Goal: Task Accomplishment & Management: Manage account settings

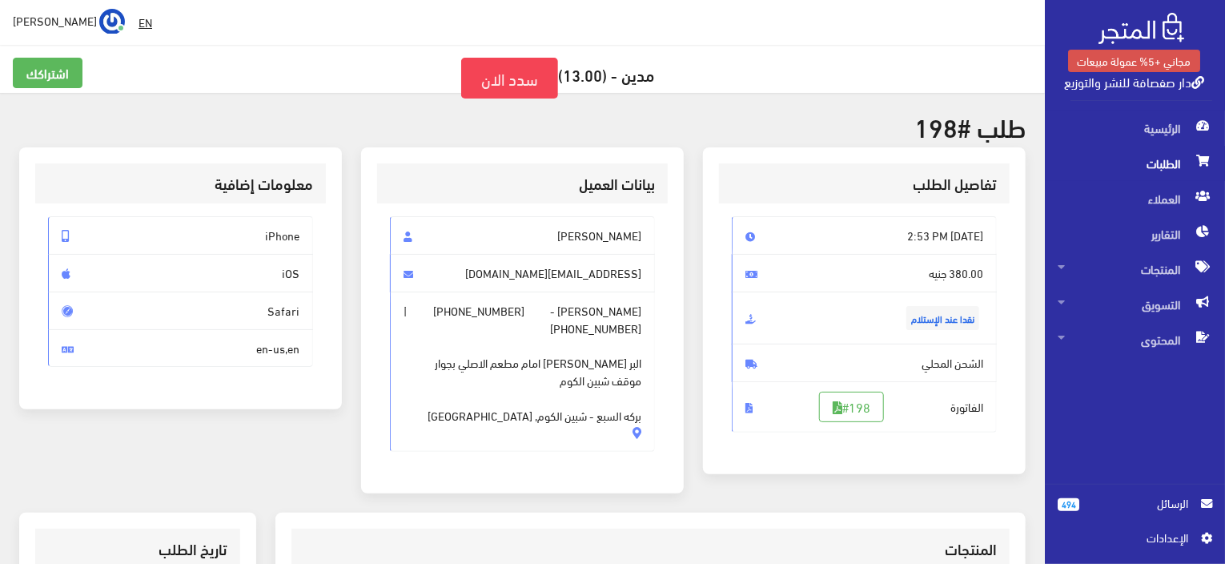
click at [1169, 161] on span "الطلبات" at bounding box center [1135, 163] width 155 height 35
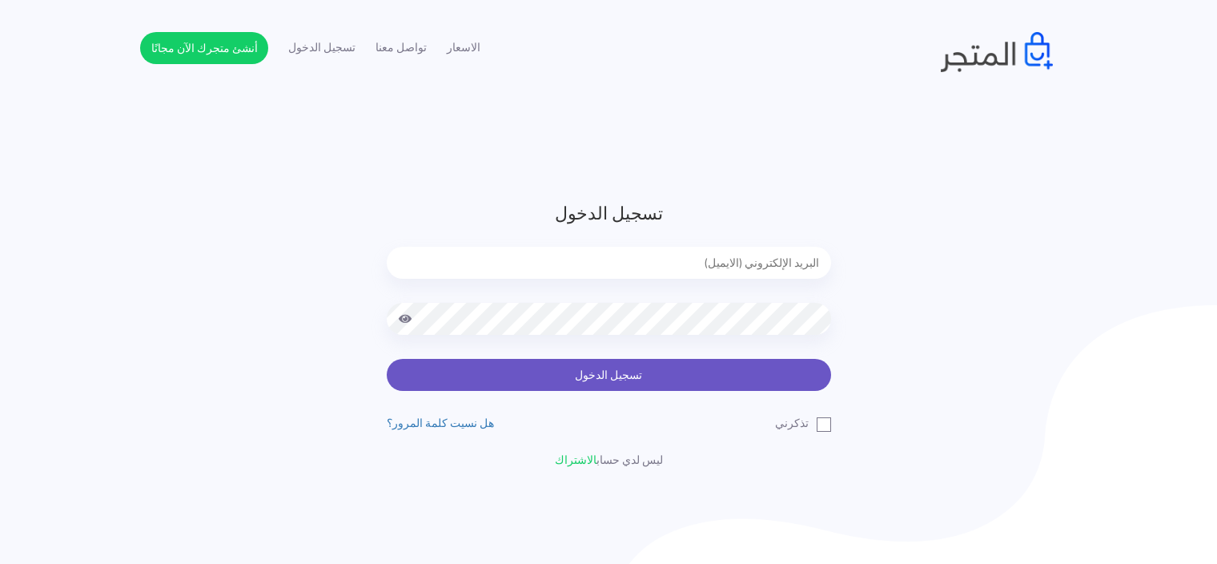
type input "[EMAIL_ADDRESS][DOMAIN_NAME]"
click at [753, 368] on button "تسجيل الدخول" at bounding box center [609, 375] width 444 height 32
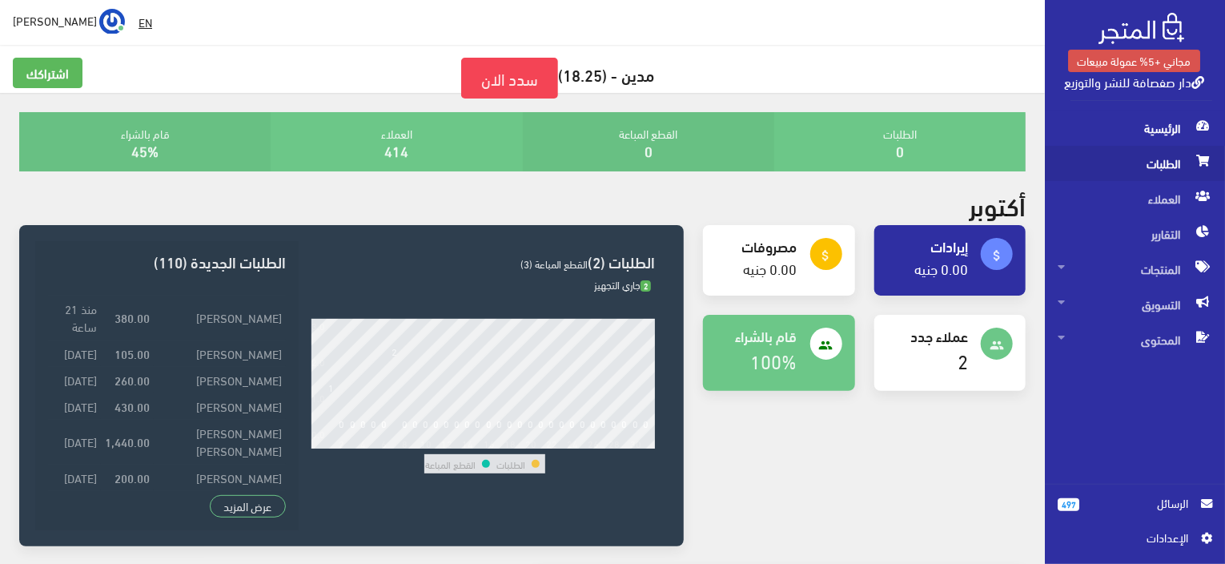
click at [1108, 171] on span "الطلبات" at bounding box center [1135, 163] width 155 height 35
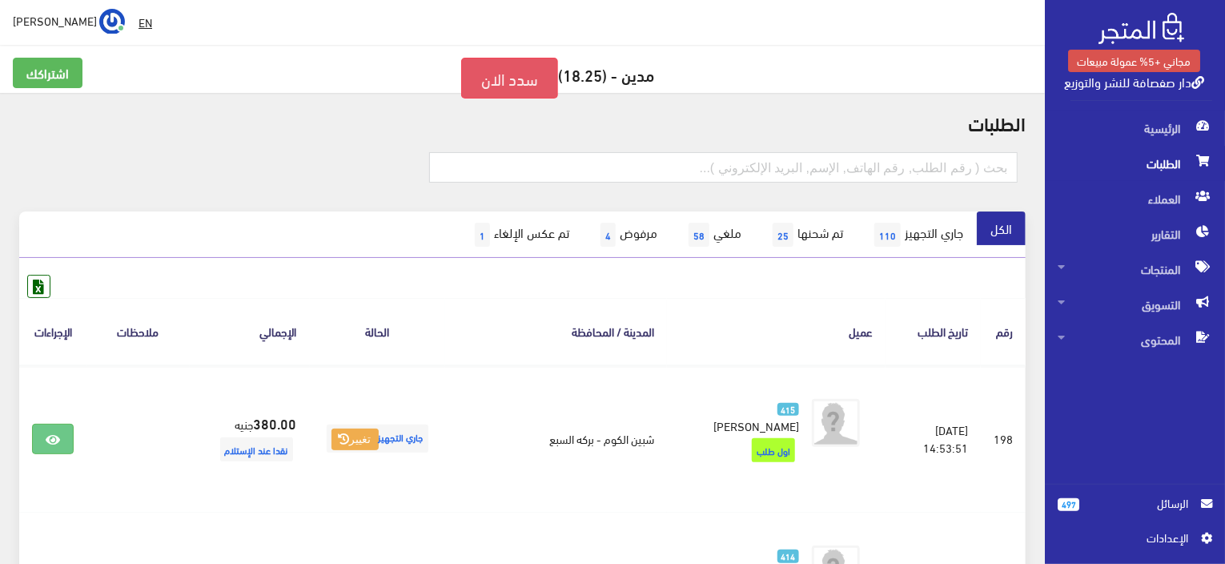
click at [489, 78] on link "سدد الان" at bounding box center [509, 78] width 97 height 41
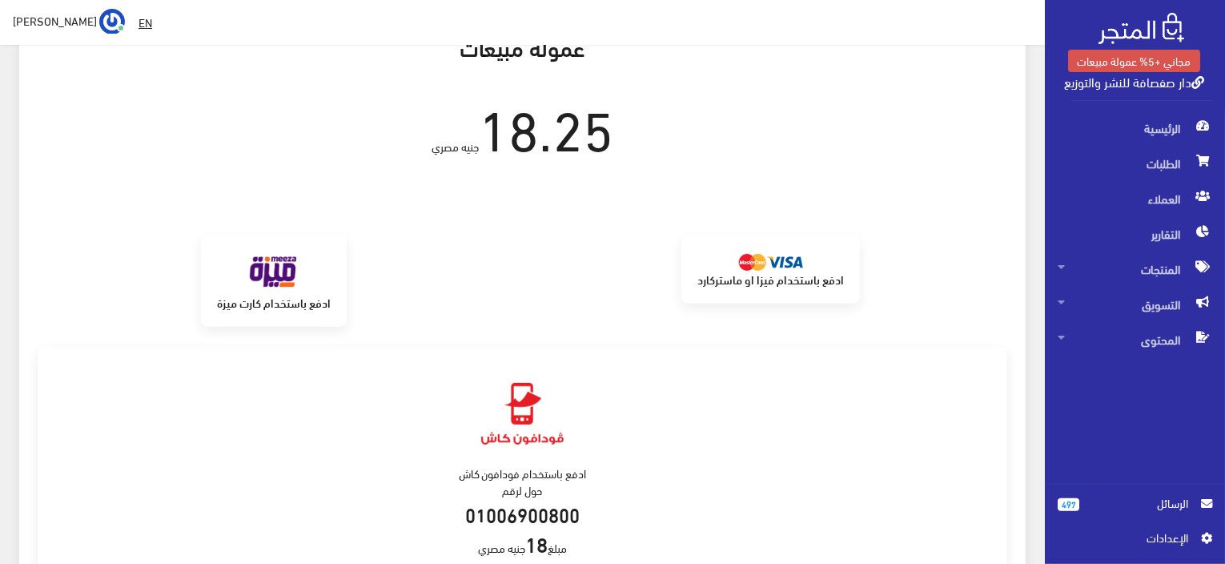
scroll to position [192, 0]
click at [750, 194] on div "برجاء الانتظار من الممكن ان تاخذ العملية 30 ثانية" at bounding box center [523, 209] width 994 height 52
